Goal: Task Accomplishment & Management: Use online tool/utility

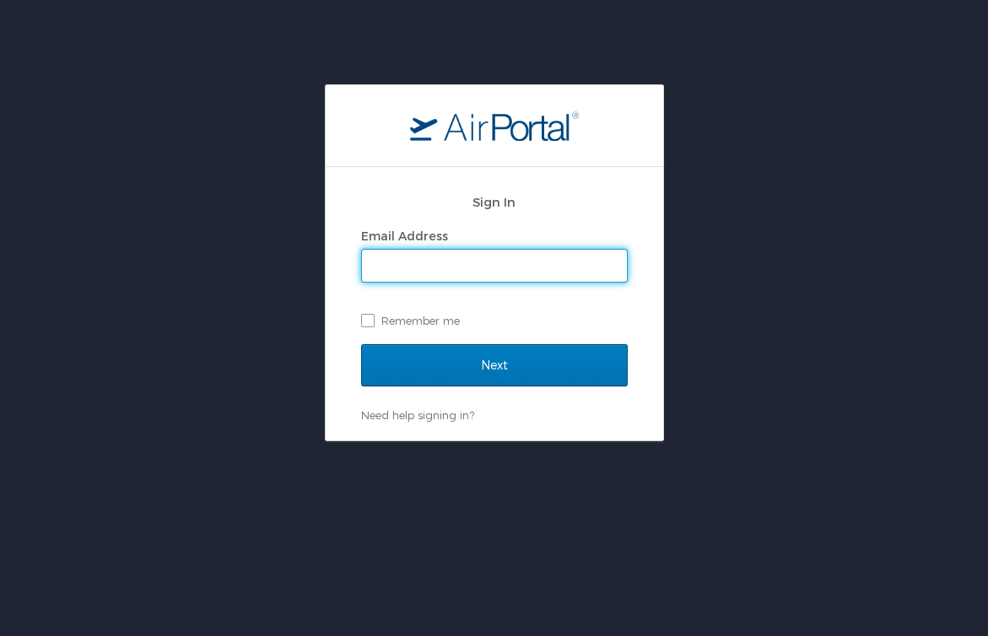
type input "michael.bansmer@usskiandsnowboard.org"
click at [494, 365] on input "Next" at bounding box center [494, 365] width 267 height 42
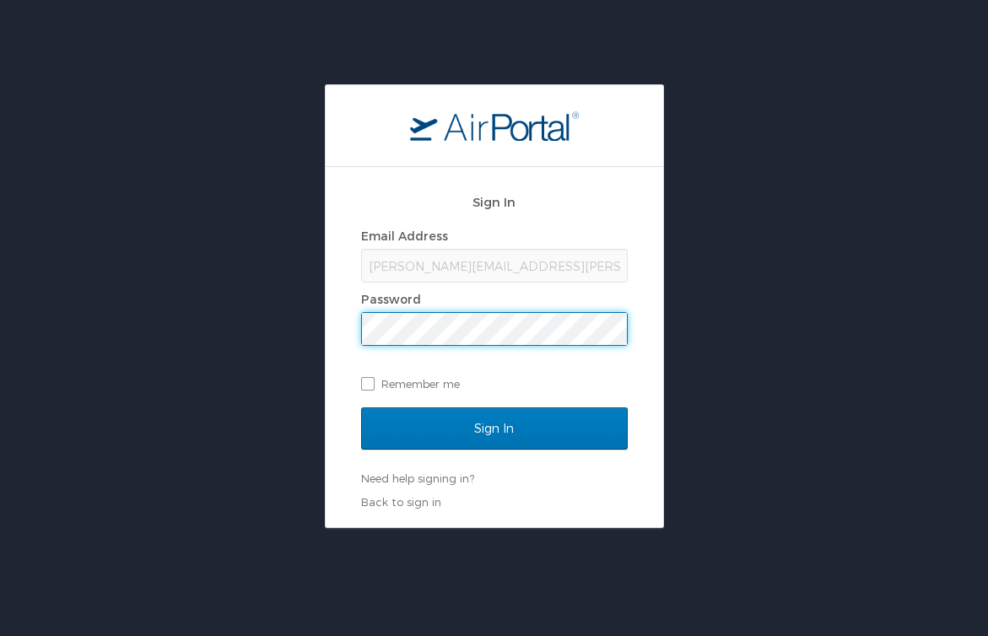
click at [494, 428] on input "Sign In" at bounding box center [494, 429] width 267 height 42
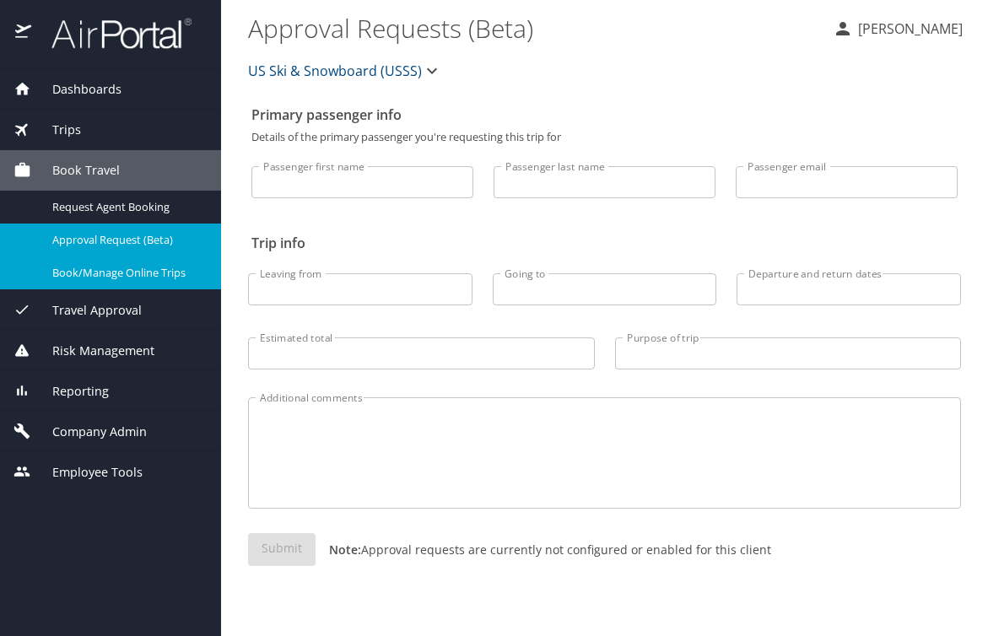
click at [117, 274] on span "Book/Manage Online Trips" at bounding box center [126, 273] width 149 height 16
